Goal: Task Accomplishment & Management: Manage account settings

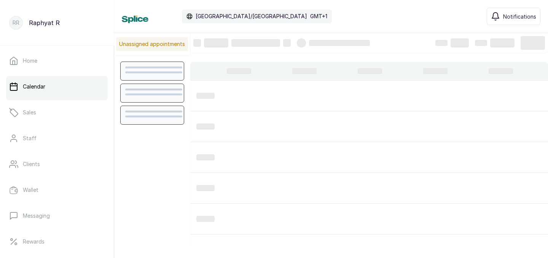
scroll to position [256, 0]
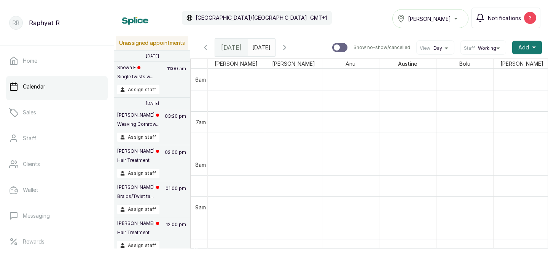
click at [523, 18] on button "Notifications 3" at bounding box center [505, 18] width 69 height 21
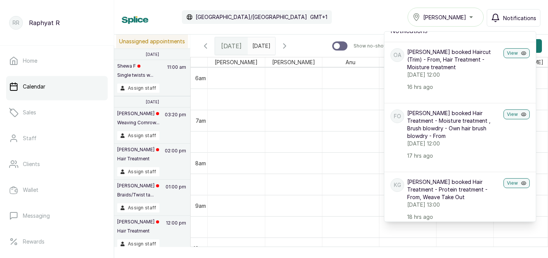
scroll to position [0, 0]
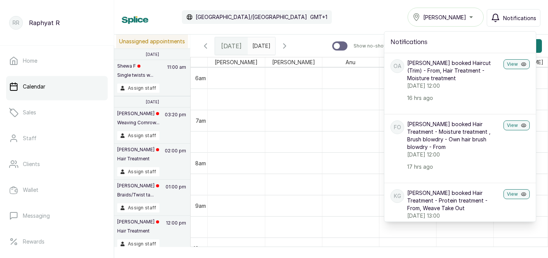
click at [390, 16] on div "Calendar Africa/Lagos GMT+1 Tasala Lekki Notifications Notifications OA Omolayo…" at bounding box center [331, 17] width 418 height 19
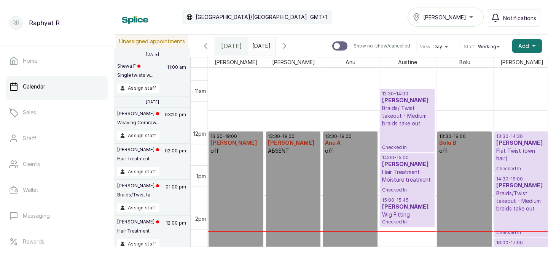
scroll to position [511, 0]
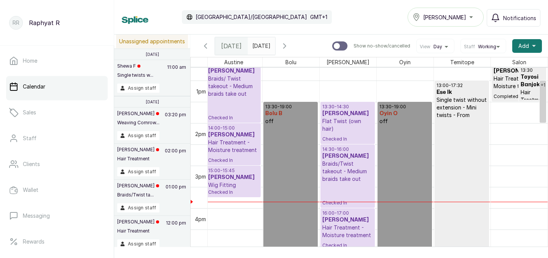
click at [472, 17] on div "[PERSON_NAME]" at bounding box center [445, 17] width 66 height 9
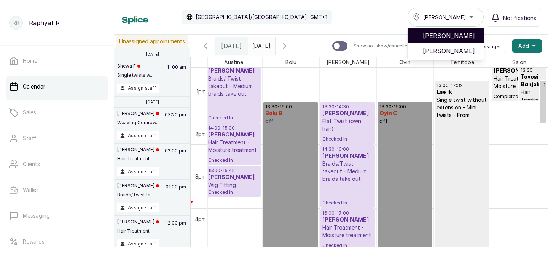
click at [466, 32] on span "[PERSON_NAME]" at bounding box center [450, 35] width 55 height 9
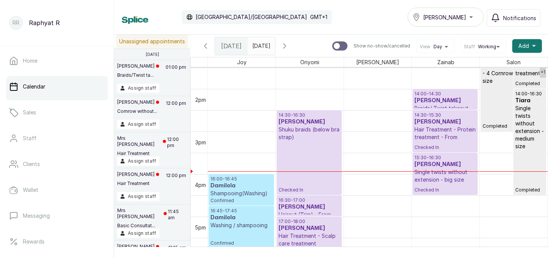
scroll to position [545, 0]
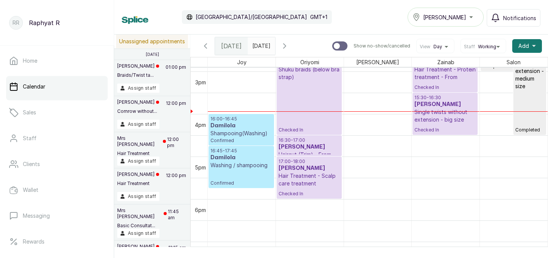
click at [257, 131] on p "Shampooing(Washing)" at bounding box center [241, 134] width 62 height 8
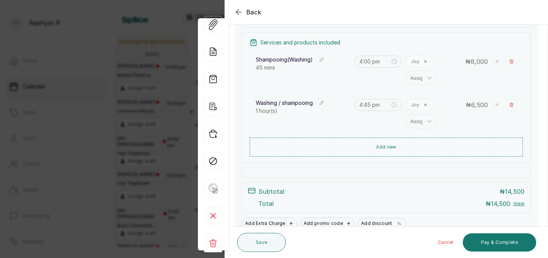
click at [240, 8] on icon "button" at bounding box center [238, 12] width 9 height 9
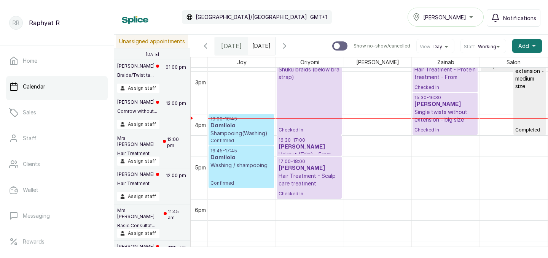
click at [256, 130] on p "Shampooing(Washing)" at bounding box center [241, 134] width 62 height 8
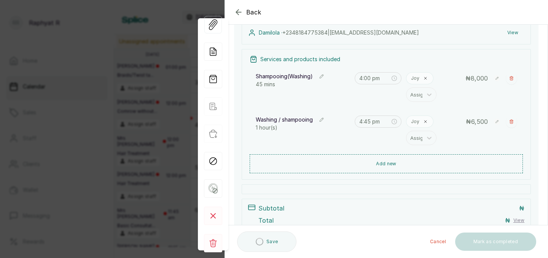
scroll to position [142, 0]
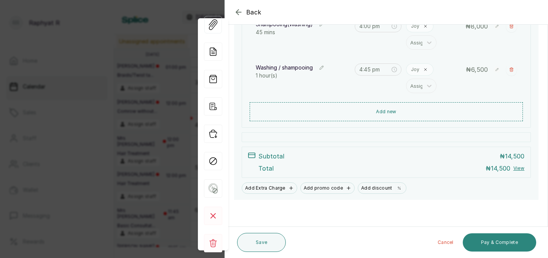
click at [494, 239] on button "Pay & Complete" at bounding box center [499, 243] width 73 height 18
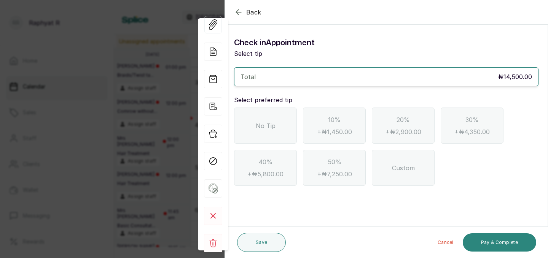
scroll to position [0, 0]
click at [241, 6] on div "Back" at bounding box center [499, 12] width 548 height 24
click at [239, 9] on icon "button" at bounding box center [238, 12] width 9 height 9
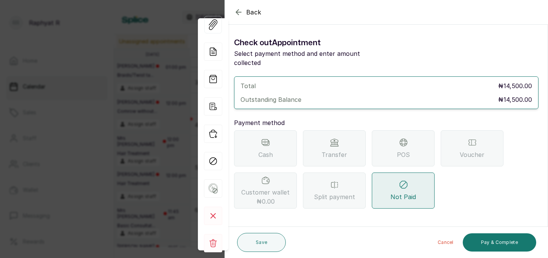
click at [238, 10] on icon "button" at bounding box center [238, 12] width 5 height 5
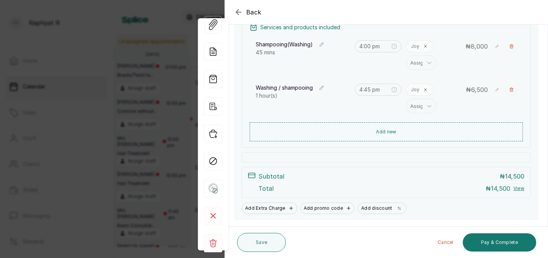
scroll to position [125, 0]
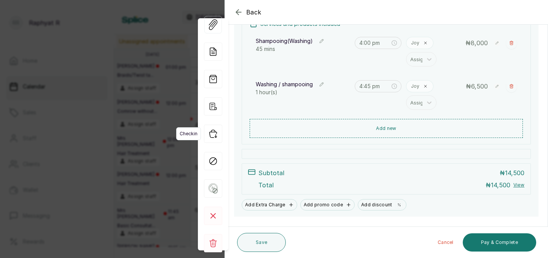
click at [215, 134] on icon "button" at bounding box center [213, 134] width 18 height 18
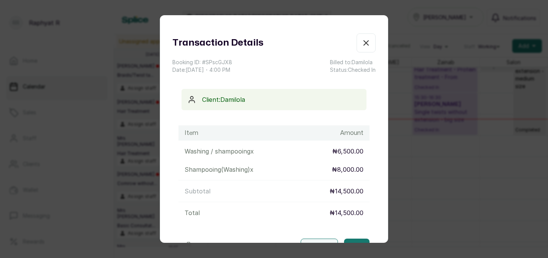
scroll to position [0, 0]
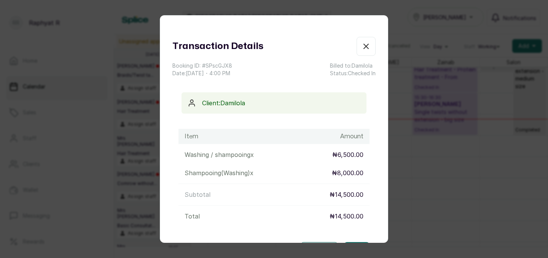
click at [367, 45] on icon "button" at bounding box center [366, 46] width 5 height 5
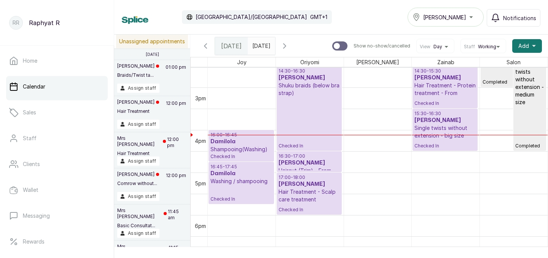
scroll to position [621, 0]
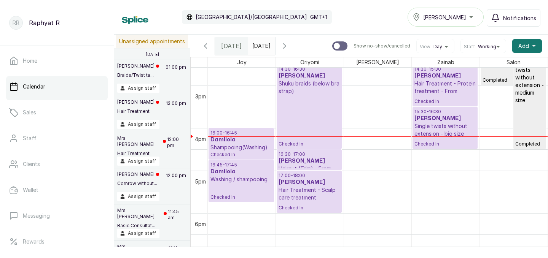
click at [453, 126] on p "Single twists without extension - big size" at bounding box center [444, 129] width 61 height 15
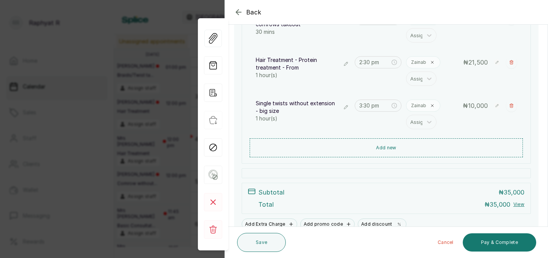
scroll to position [152, 0]
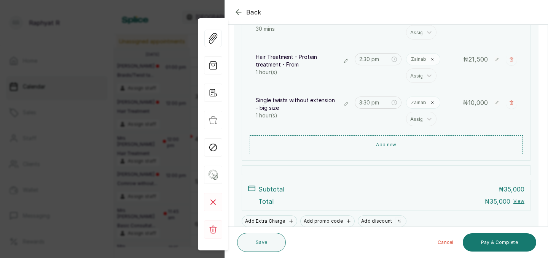
click at [346, 103] on icon "button" at bounding box center [345, 104] width 5 height 5
click at [371, 142] on button "Add new" at bounding box center [386, 144] width 273 height 18
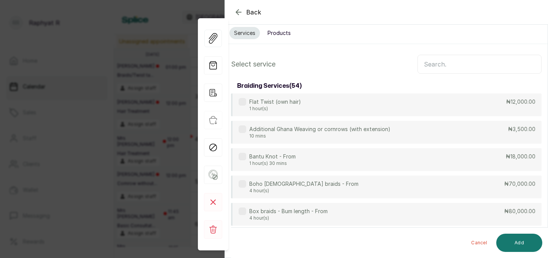
scroll to position [0, 0]
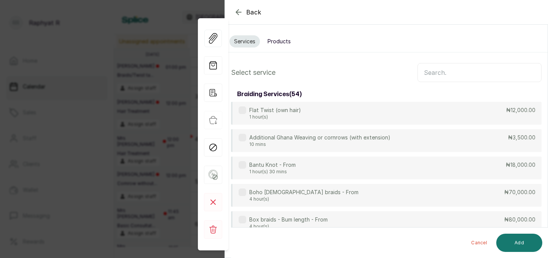
click at [427, 71] on input "text" at bounding box center [479, 72] width 124 height 19
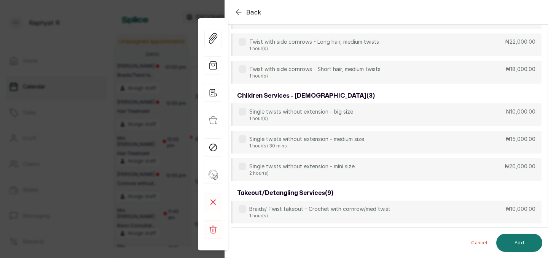
scroll to position [480, 0]
type input "twist"
click at [237, 11] on icon "button" at bounding box center [238, 12] width 9 height 9
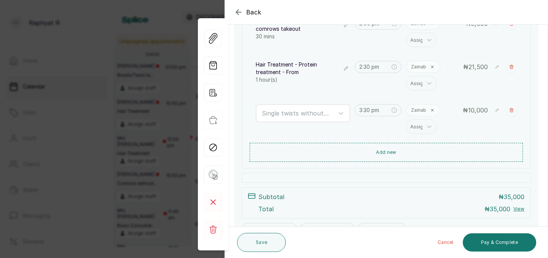
scroll to position [149, 0]
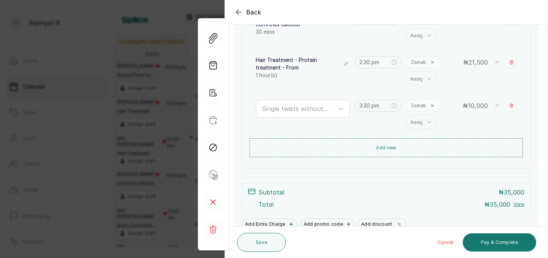
click at [238, 10] on icon "button" at bounding box center [238, 12] width 5 height 5
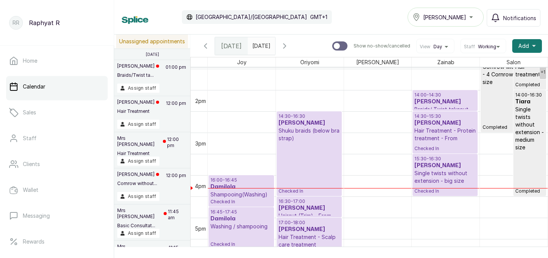
scroll to position [566, 0]
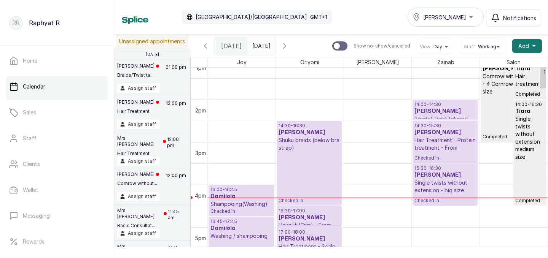
click at [452, 111] on h3 "Tejiro Ibru" at bounding box center [444, 112] width 61 height 8
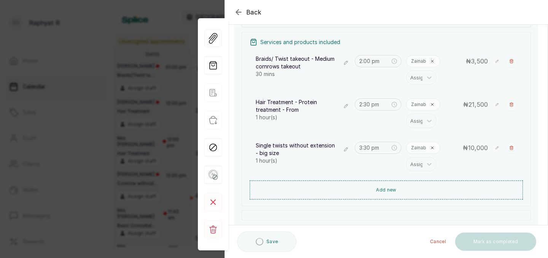
scroll to position [104, 0]
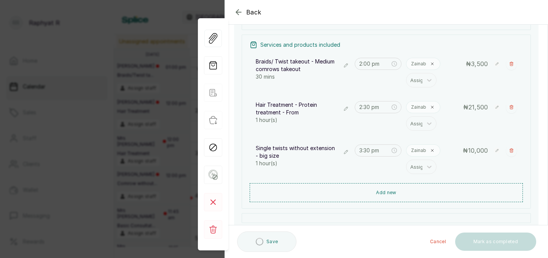
click at [345, 109] on icon "button" at bounding box center [345, 108] width 5 height 5
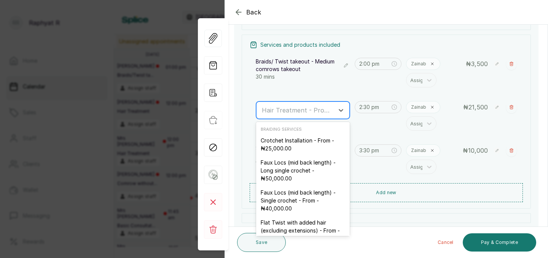
click at [262, 105] on div "Hair Treatment - Protein treatment - From" at bounding box center [296, 110] width 76 height 13
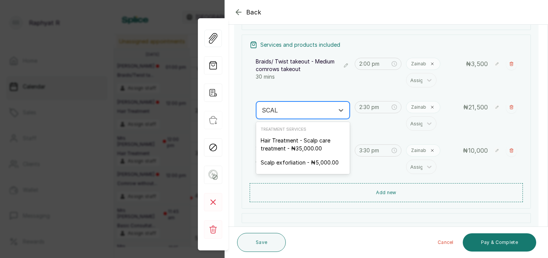
type input "SCALP"
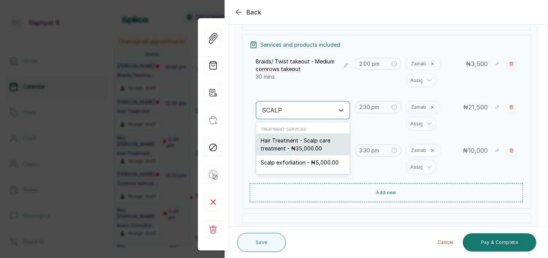
click at [289, 145] on div "Hair Treatment - Scalp care treatment - ₦35,000.00" at bounding box center [303, 145] width 94 height 22
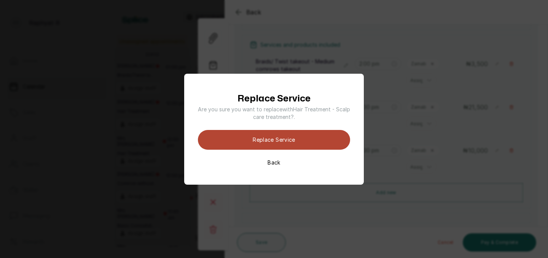
click at [288, 136] on button "Replace Service" at bounding box center [274, 140] width 152 height 20
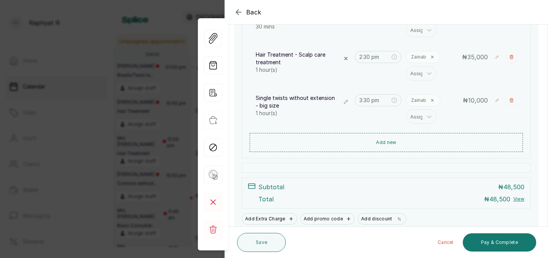
scroll to position [154, 0]
click at [499, 100] on icon at bounding box center [497, 101] width 6 height 6
type input "1"
click at [497, 114] on icon at bounding box center [497, 116] width 8 height 8
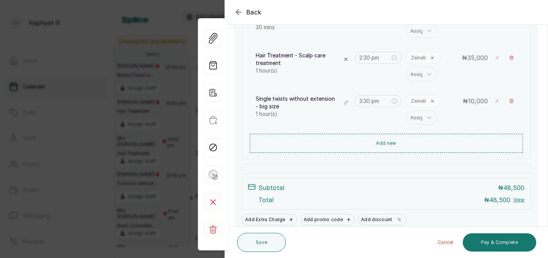
click at [349, 100] on button "Show no-show/cancelled" at bounding box center [346, 103] width 8 height 8
click at [263, 103] on input "text" at bounding box center [263, 104] width 2 height 8
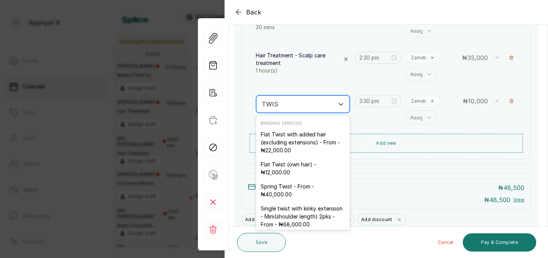
type input "TWIST"
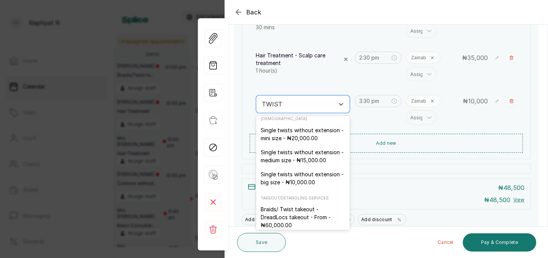
scroll to position [470, 0]
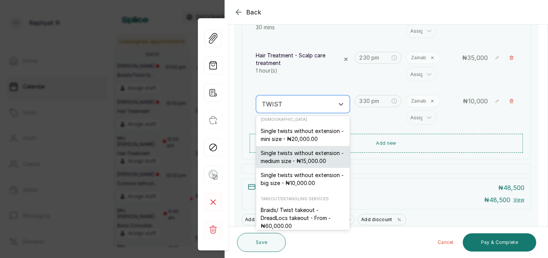
click at [309, 150] on div "Single twists without extension - medium size - ₦15,000.00" at bounding box center [303, 157] width 94 height 22
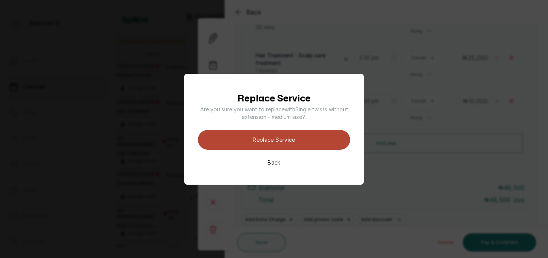
click at [300, 139] on button "Replace Service" at bounding box center [274, 140] width 152 height 20
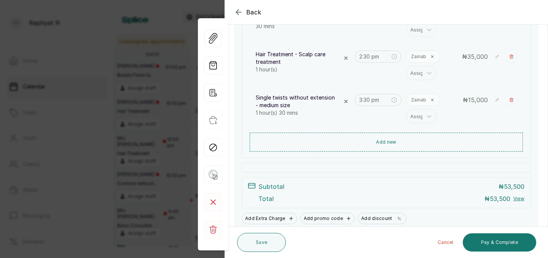
scroll to position [185, 0]
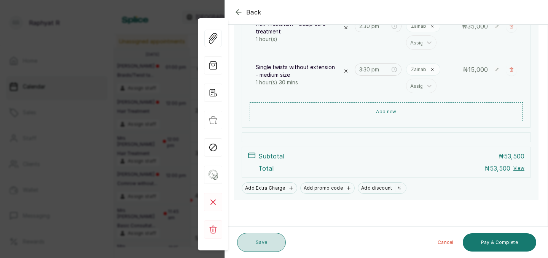
click at [268, 239] on button "Save" at bounding box center [261, 242] width 49 height 19
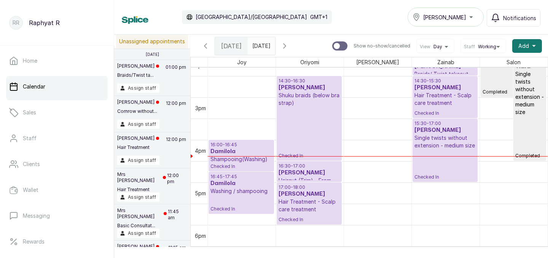
scroll to position [624, 0]
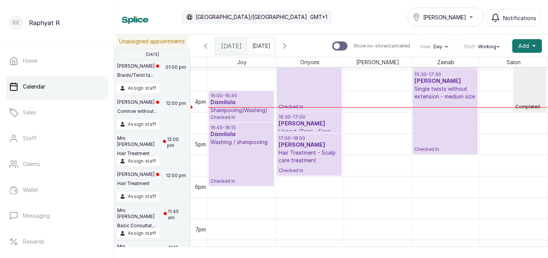
drag, startPoint x: 239, startPoint y: 164, endPoint x: 239, endPoint y: 189, distance: 25.1
click at [433, 117] on div "15:30 - 17:30 Tejiro Ibru Single twists without extension - medium size Checked…" at bounding box center [444, 112] width 61 height 81
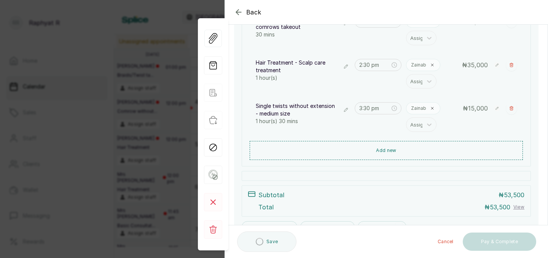
scroll to position [185, 0]
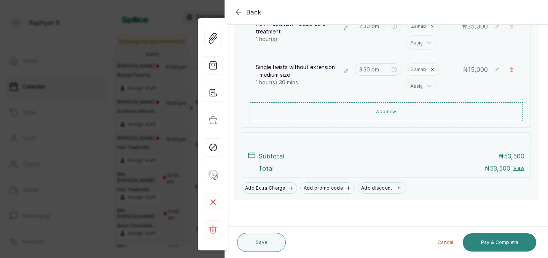
click at [491, 237] on button "Pay & Complete" at bounding box center [499, 243] width 73 height 18
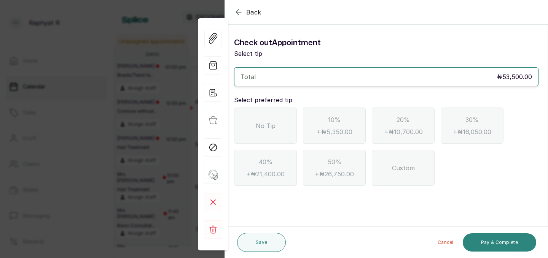
scroll to position [0, 0]
click at [273, 119] on div "No Tip" at bounding box center [265, 126] width 63 height 36
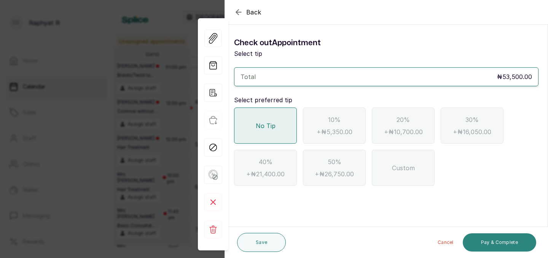
click at [495, 240] on button "Pay & Complete" at bounding box center [499, 243] width 73 height 18
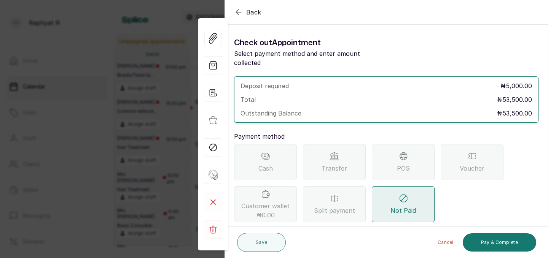
click at [411, 153] on div "POS" at bounding box center [403, 162] width 63 height 36
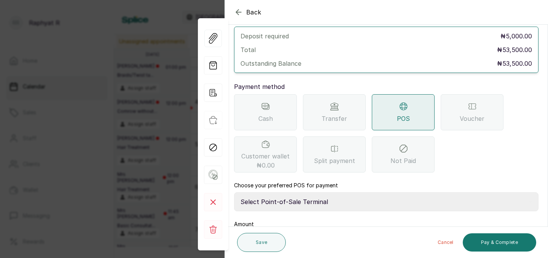
scroll to position [99, 0]
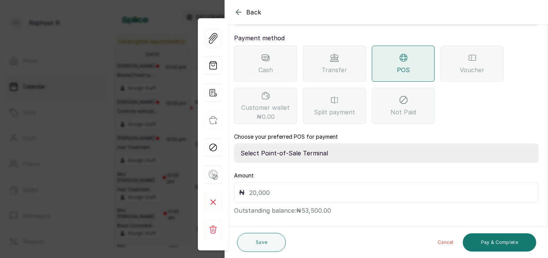
click at [293, 144] on select "Select Point-of-Sale Terminal Traction Providus Bank" at bounding box center [386, 153] width 304 height 19
select select "b1594abb-eea2-48ba-bf5f-ff0754569b84"
click at [249, 188] on input "text" at bounding box center [391, 193] width 284 height 11
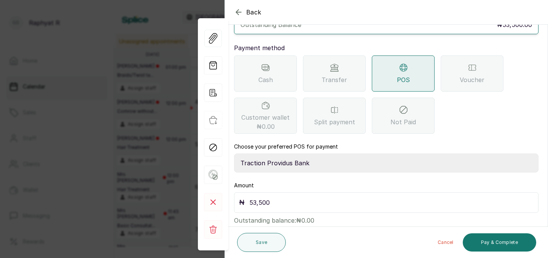
scroll to position [89, 0]
type input "53,500"
click at [490, 237] on button "Pay & Complete" at bounding box center [499, 243] width 73 height 18
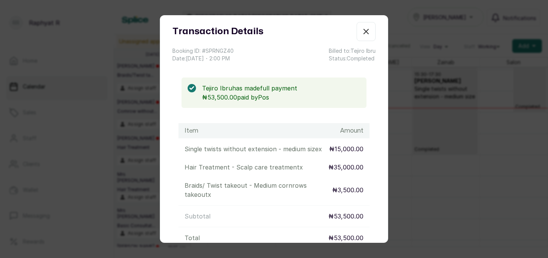
scroll to position [0, 0]
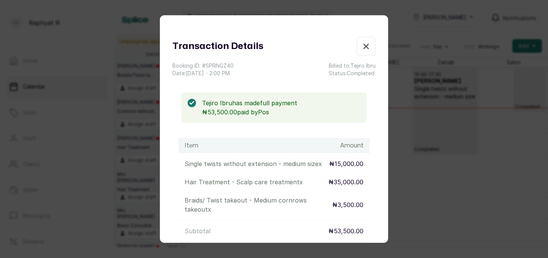
click at [366, 43] on icon "button" at bounding box center [365, 46] width 9 height 9
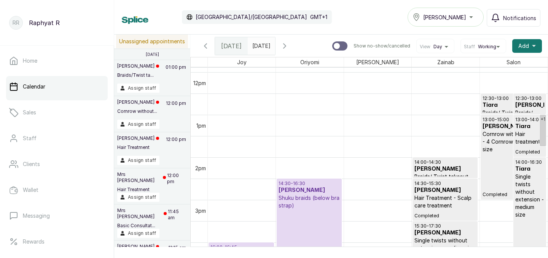
scroll to position [501, 0]
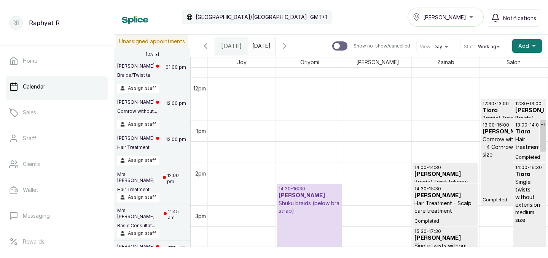
click at [529, 107] on h3 "Bridgette" at bounding box center [529, 111] width 29 height 8
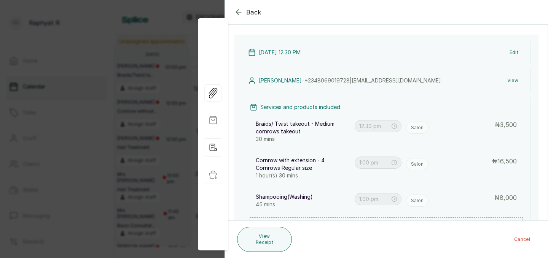
scroll to position [71, 0]
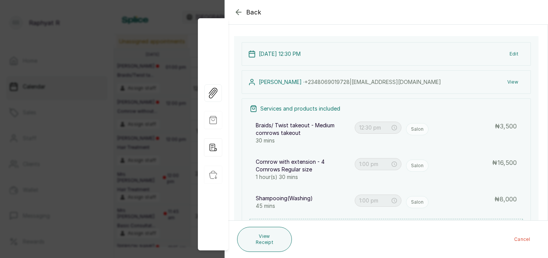
click at [241, 11] on icon "button" at bounding box center [238, 12] width 9 height 9
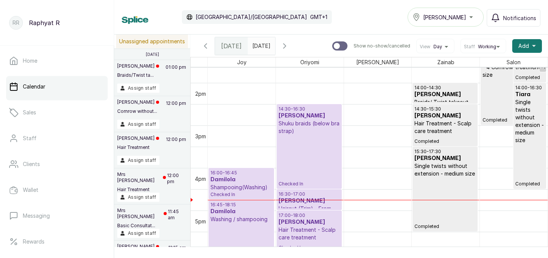
scroll to position [612, 0]
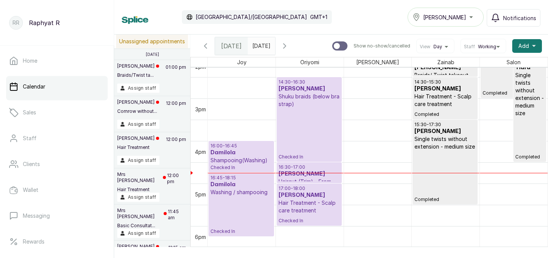
click at [451, 142] on p "Single twists without extension - medium size" at bounding box center [444, 142] width 61 height 15
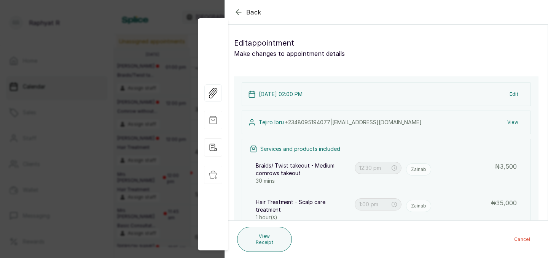
type input "2:00 pm"
type input "2:30 pm"
type input "3:30 pm"
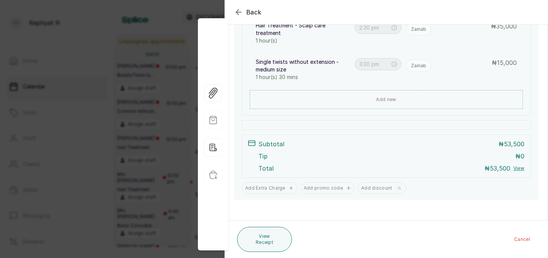
scroll to position [207, 0]
click at [235, 11] on icon "button" at bounding box center [238, 12] width 9 height 9
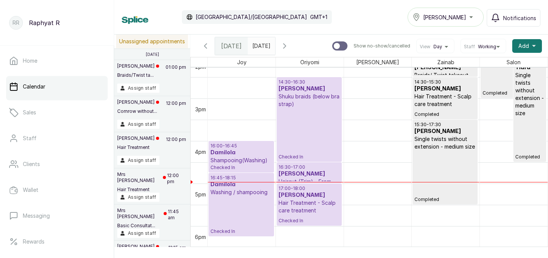
click at [247, 157] on p "Shampooing(Washing)" at bounding box center [241, 161] width 62 height 8
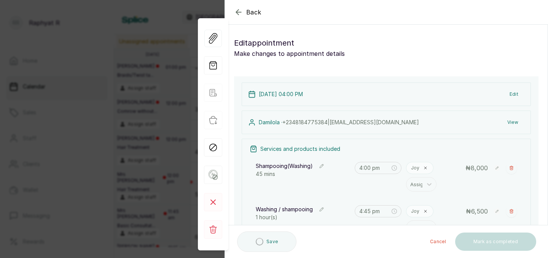
type input "4:00 pm"
type input "4:45 pm"
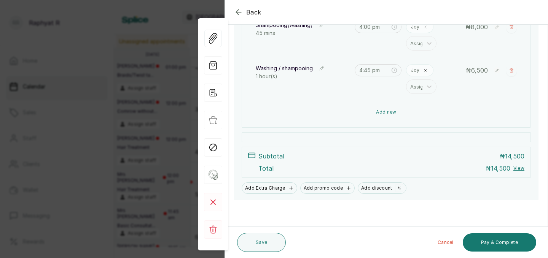
scroll to position [141, 0]
click at [419, 113] on button "Add new" at bounding box center [386, 112] width 273 height 18
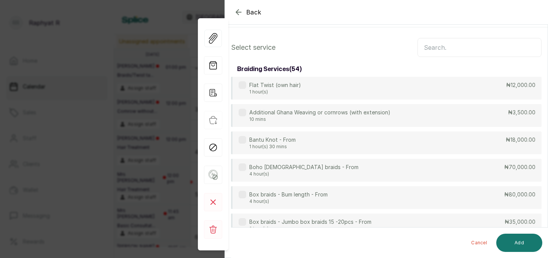
scroll to position [0, 0]
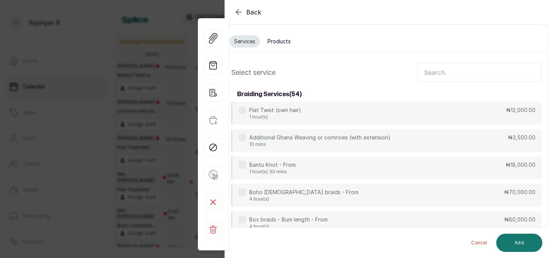
click at [276, 41] on button "Products" at bounding box center [279, 41] width 32 height 12
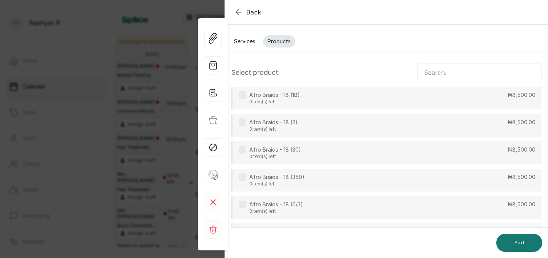
click at [427, 72] on input "text" at bounding box center [479, 72] width 124 height 19
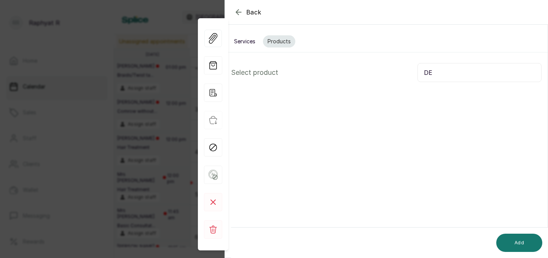
type input "D"
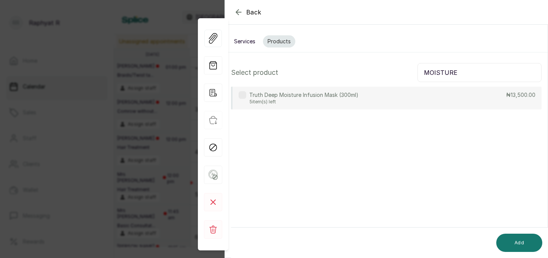
type input "MOISTURE"
click at [347, 99] on p "5 item(s) left" at bounding box center [303, 102] width 109 height 6
click at [520, 239] on button "Add" at bounding box center [519, 243] width 46 height 18
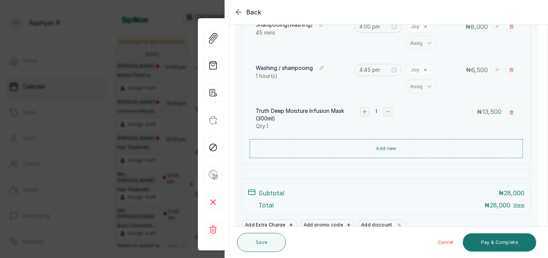
scroll to position [178, 0]
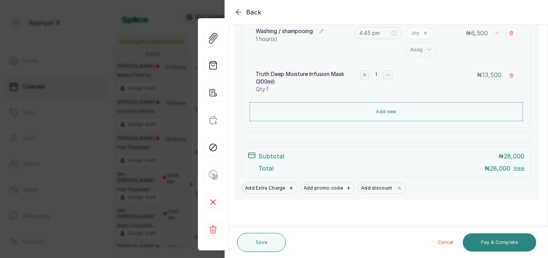
click at [498, 239] on button "Pay & Complete" at bounding box center [499, 243] width 73 height 18
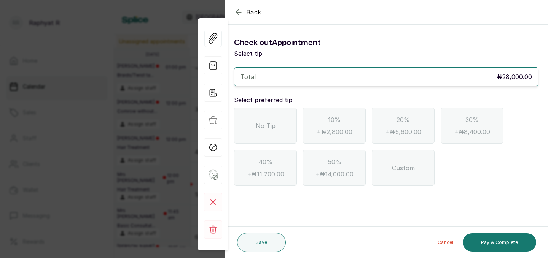
click at [275, 120] on div "No Tip" at bounding box center [265, 126] width 63 height 36
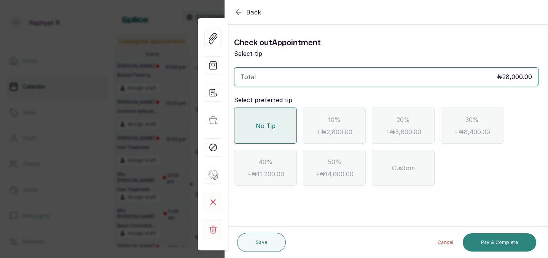
click at [487, 241] on button "Pay & Complete" at bounding box center [499, 243] width 73 height 18
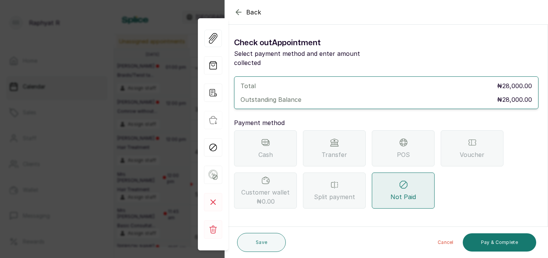
click at [407, 150] on span "POS" at bounding box center [403, 154] width 13 height 9
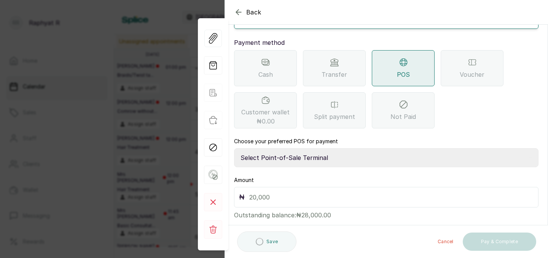
scroll to position [85, 0]
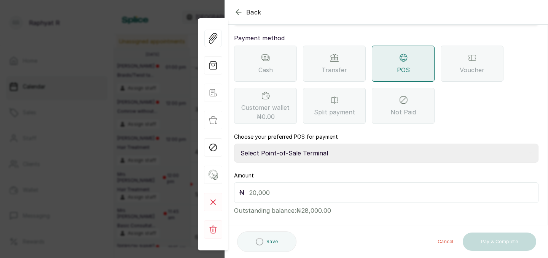
click at [282, 144] on select "Select Point-of-Sale Terminal Traction Providus Bank" at bounding box center [386, 153] width 304 height 19
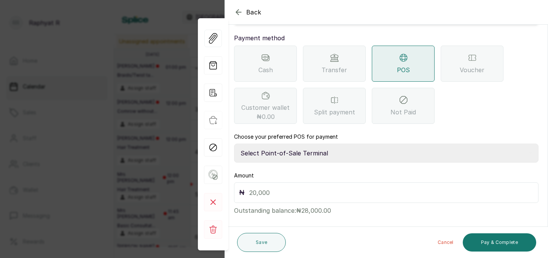
select select "b1594abb-eea2-48ba-bf5f-ff0754569b84"
click at [250, 188] on input "text" at bounding box center [391, 193] width 284 height 11
type input "28,000"
click at [499, 237] on button "Pay & Complete" at bounding box center [499, 243] width 73 height 18
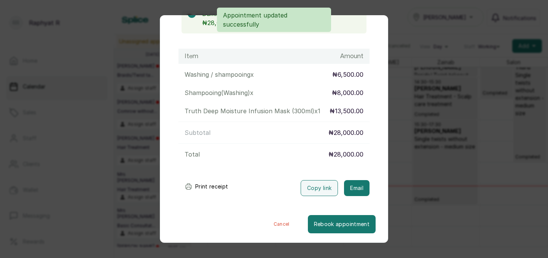
scroll to position [0, 0]
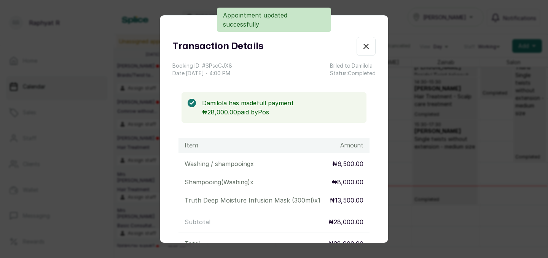
click at [368, 45] on icon "button" at bounding box center [365, 46] width 9 height 9
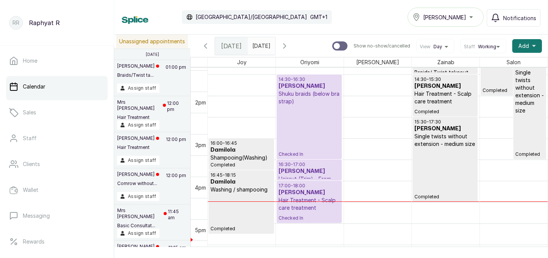
scroll to position [636, 0]
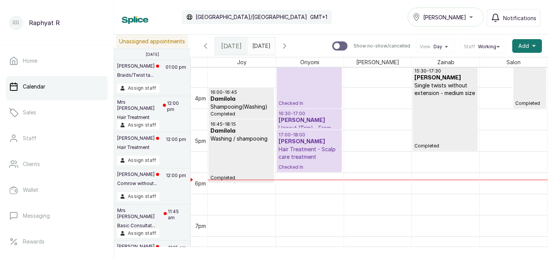
click at [332, 76] on div "14:30 - 16:30 Yimika Edun Shuku braids (below bra strap) Checked In" at bounding box center [308, 65] width 61 height 81
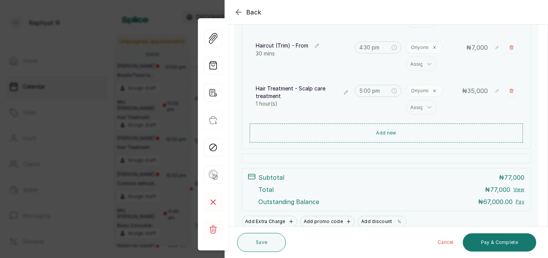
scroll to position [195, 0]
click at [238, 10] on icon "button" at bounding box center [238, 12] width 5 height 5
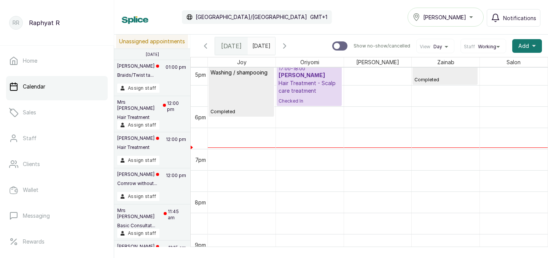
scroll to position [729, 0]
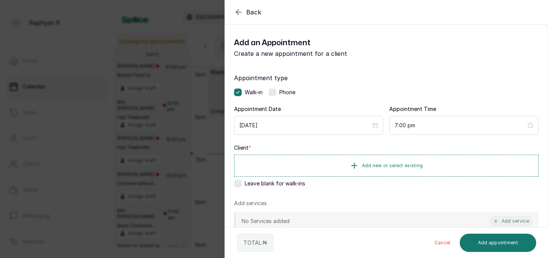
click at [237, 11] on icon "button" at bounding box center [238, 12] width 9 height 9
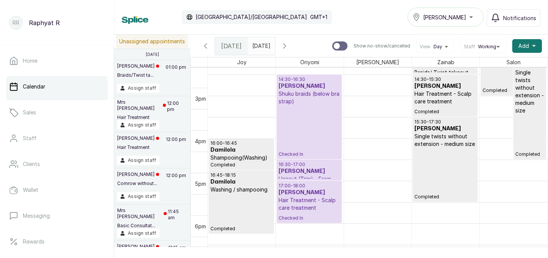
scroll to position [611, 0]
click at [304, 124] on div "14:30 - 16:30 Yimika Edun Shuku braids (below bra strap) Checked In" at bounding box center [308, 116] width 61 height 81
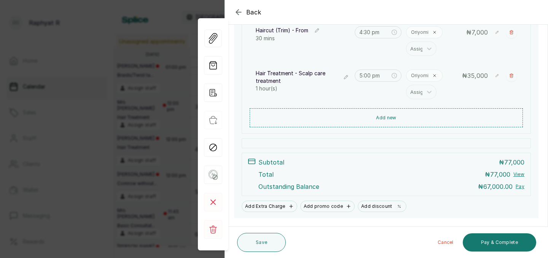
scroll to position [228, 0]
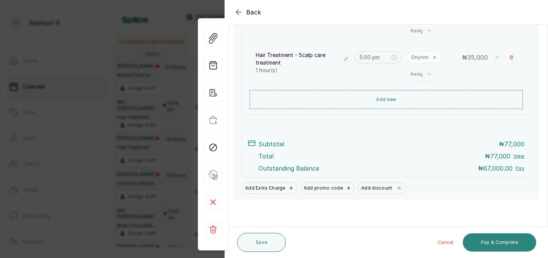
click at [496, 241] on button "Pay & Complete" at bounding box center [499, 243] width 73 height 18
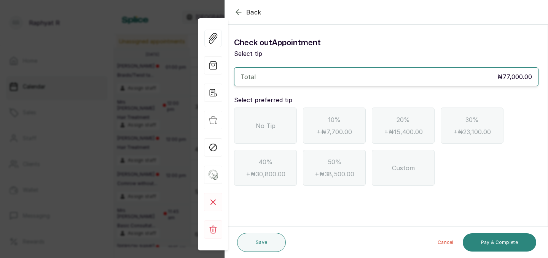
scroll to position [0, 0]
click at [264, 124] on span "No Tip" at bounding box center [266, 125] width 20 height 9
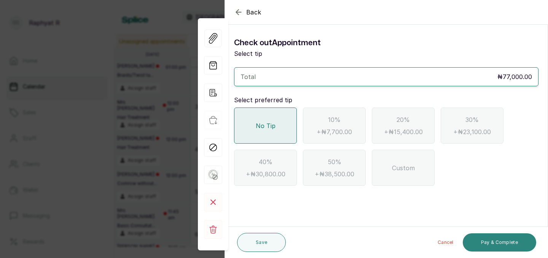
click at [499, 243] on button "Pay & Complete" at bounding box center [499, 243] width 73 height 18
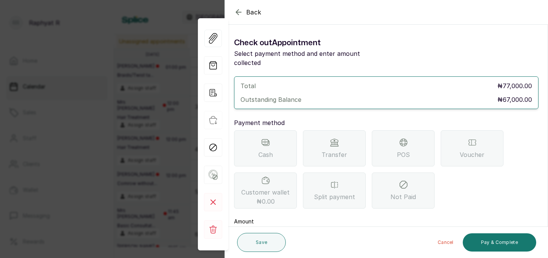
click at [401, 150] on span "POS" at bounding box center [403, 154] width 13 height 9
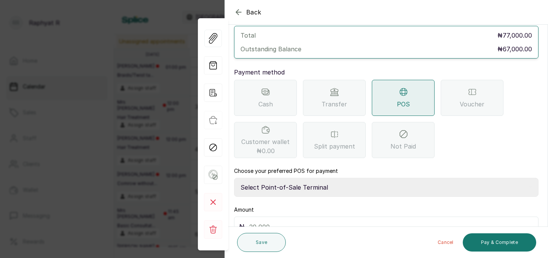
scroll to position [85, 0]
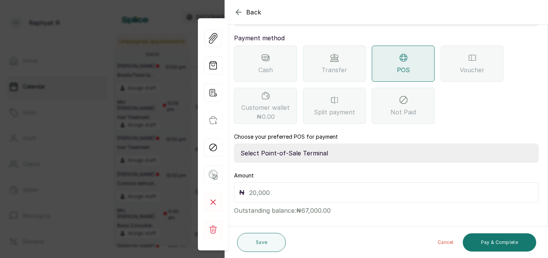
click at [248, 183] on div "₦" at bounding box center [386, 193] width 304 height 21
click at [250, 188] on input "text" at bounding box center [391, 193] width 284 height 11
type input "67,000"
click at [488, 241] on button "Pay & Complete" at bounding box center [499, 243] width 73 height 18
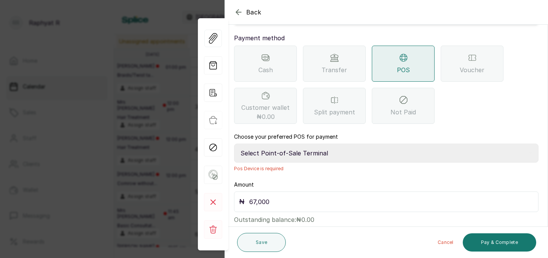
click at [270, 144] on select "Select Point-of-Sale Terminal Traction Providus Bank" at bounding box center [386, 153] width 304 height 19
select select "b1594abb-eea2-48ba-bf5f-ff0754569b84"
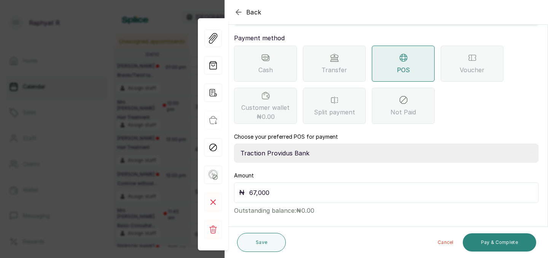
click at [492, 239] on button "Pay & Complete" at bounding box center [499, 243] width 73 height 18
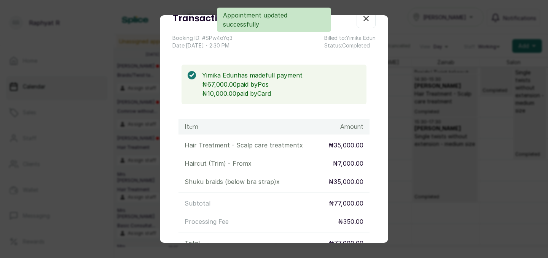
scroll to position [0, 0]
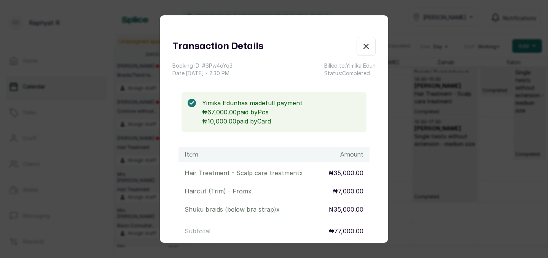
click at [366, 45] on icon "button" at bounding box center [365, 46] width 9 height 9
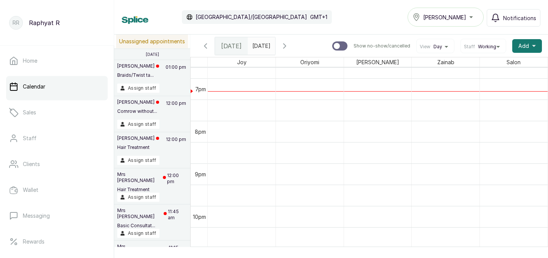
scroll to position [808, 0]
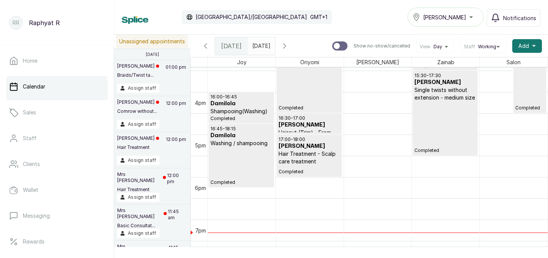
click at [470, 20] on div "[PERSON_NAME]" at bounding box center [445, 17] width 66 height 9
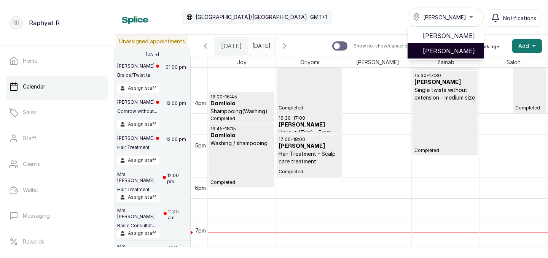
click at [461, 50] on span "[PERSON_NAME]" at bounding box center [450, 50] width 55 height 9
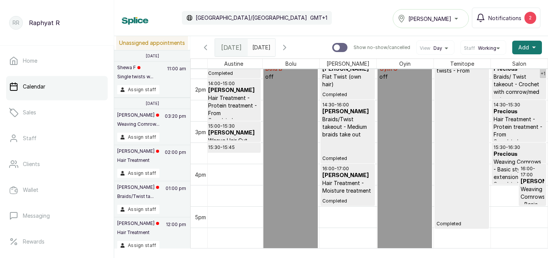
click at [459, 18] on div "[PERSON_NAME]" at bounding box center [431, 18] width 66 height 9
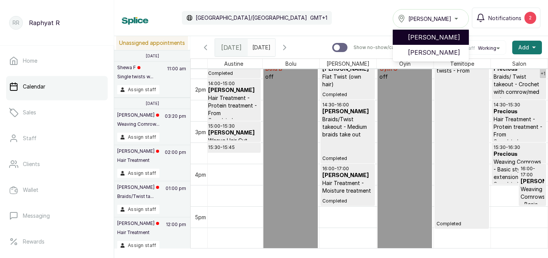
click at [452, 38] on span "[PERSON_NAME]" at bounding box center [435, 37] width 55 height 9
